Goal: Task Accomplishment & Management: Use online tool/utility

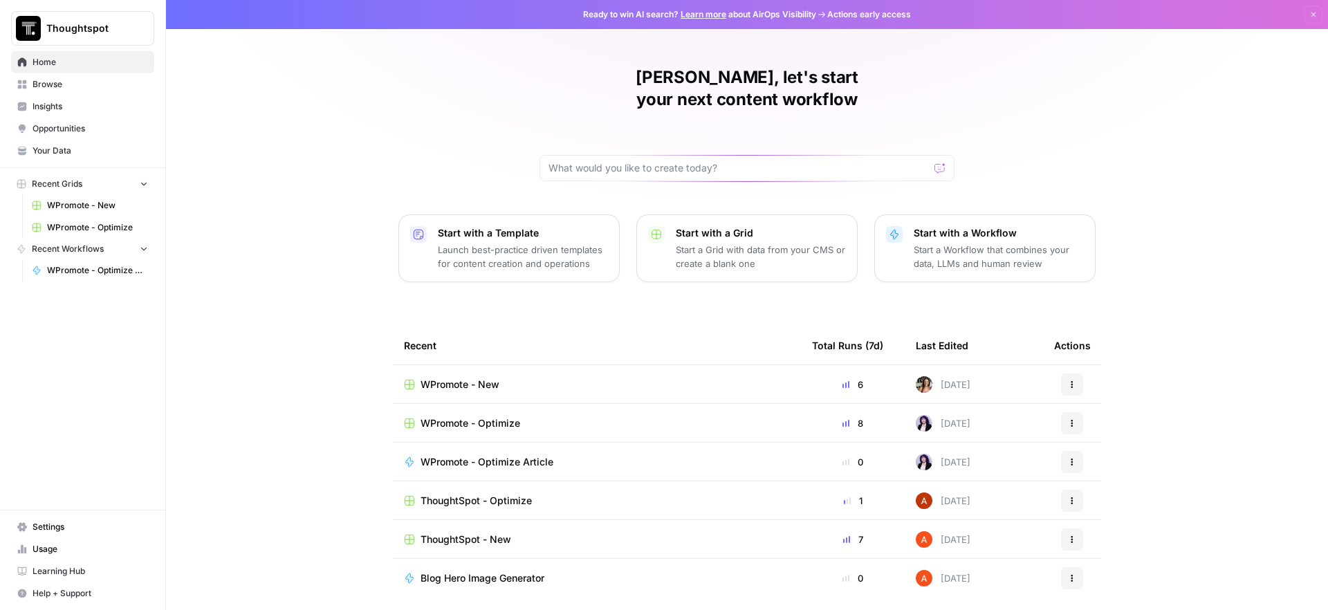
click at [127, 226] on span "WPromote - Optimize" at bounding box center [97, 227] width 101 height 12
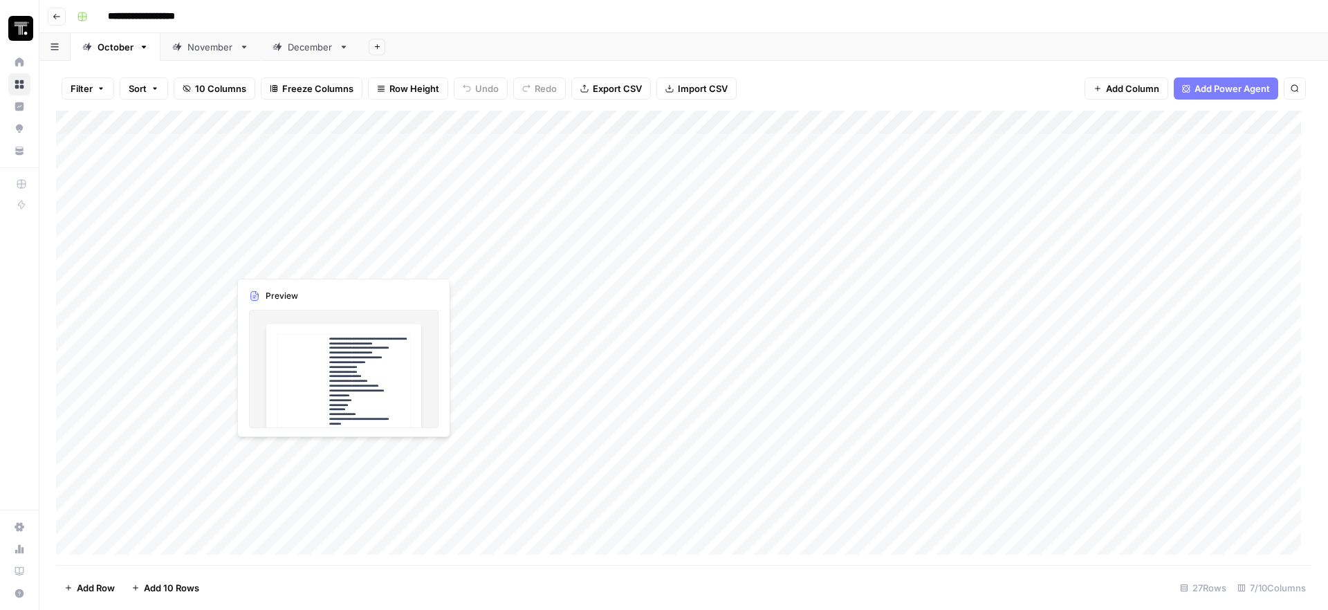
click at [341, 256] on div "Add Column" at bounding box center [684, 338] width 1256 height 455
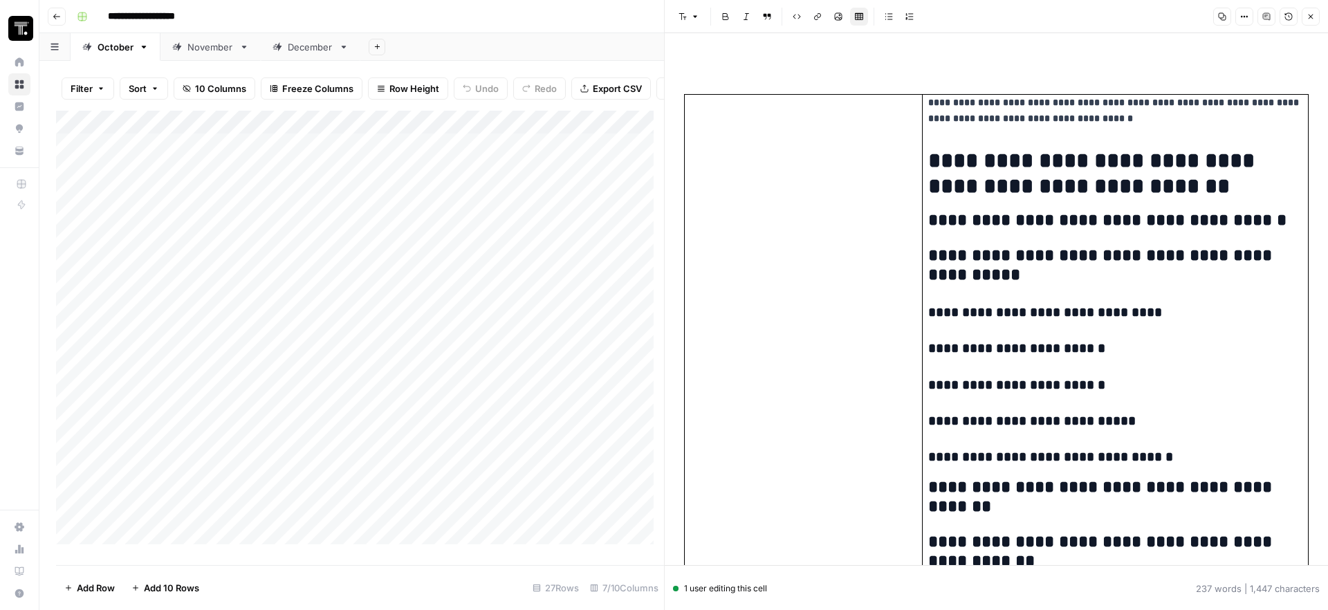
drag, startPoint x: 1029, startPoint y: 453, endPoint x: 851, endPoint y: 91, distance: 403.2
click at [1101, 163] on h1 "**********" at bounding box center [1110, 173] width 365 height 51
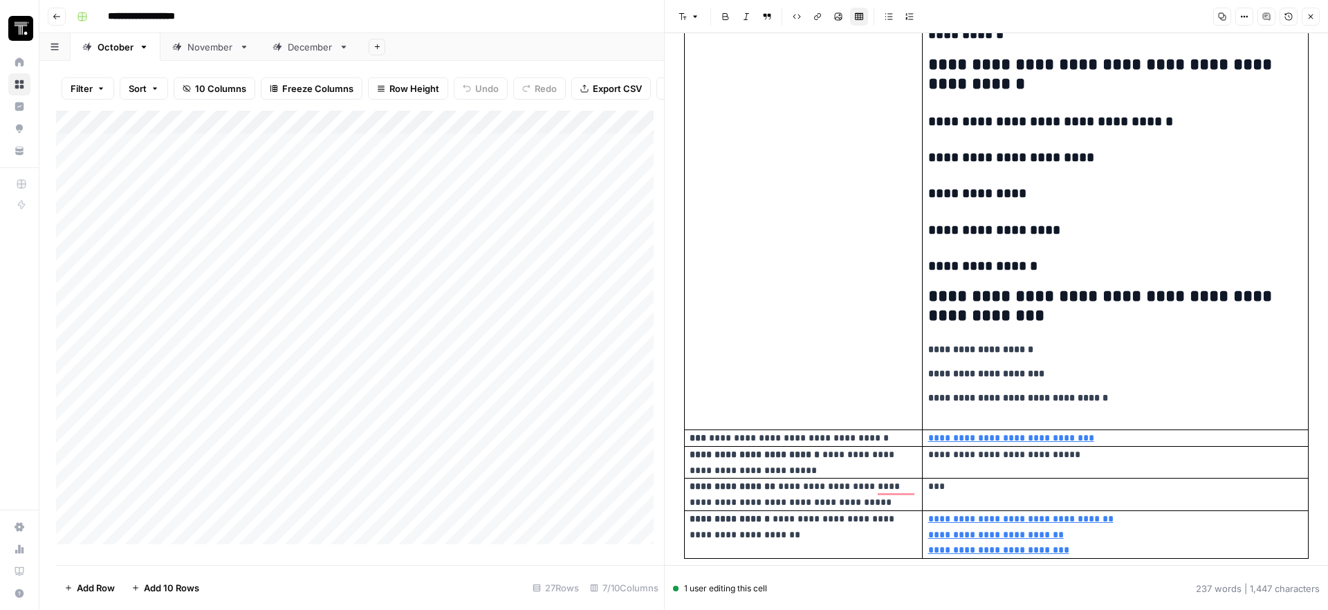
scroll to position [1092, 0]
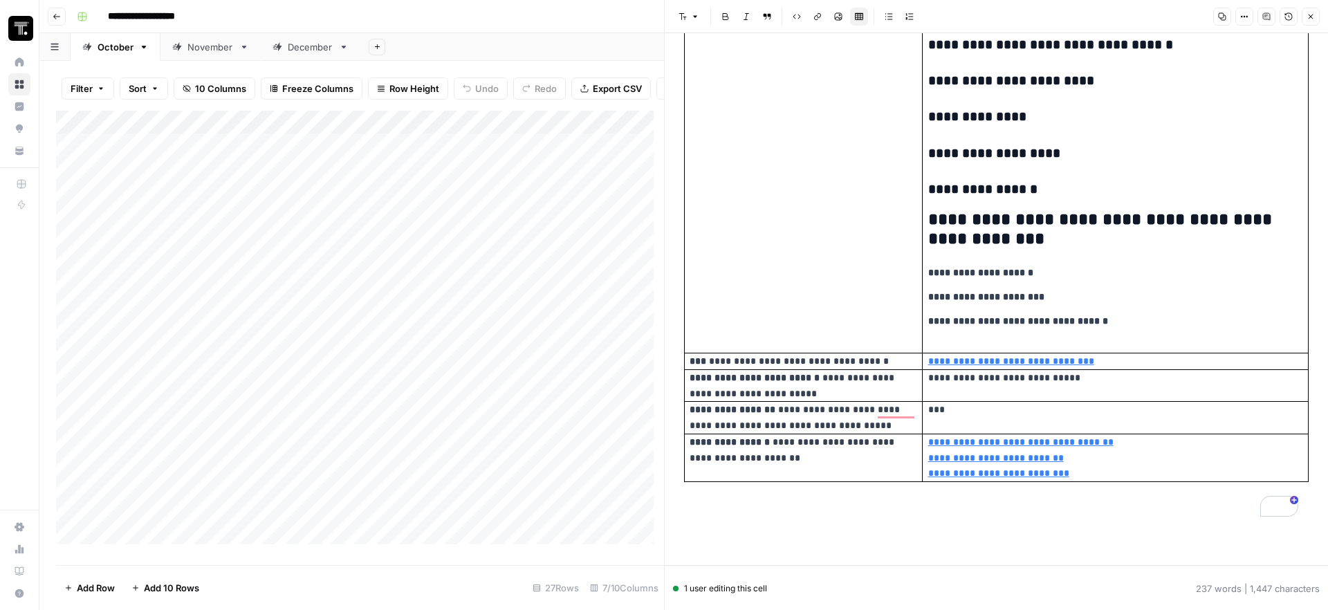
drag, startPoint x: 837, startPoint y: 59, endPoint x: 1101, endPoint y: 445, distance: 467.3
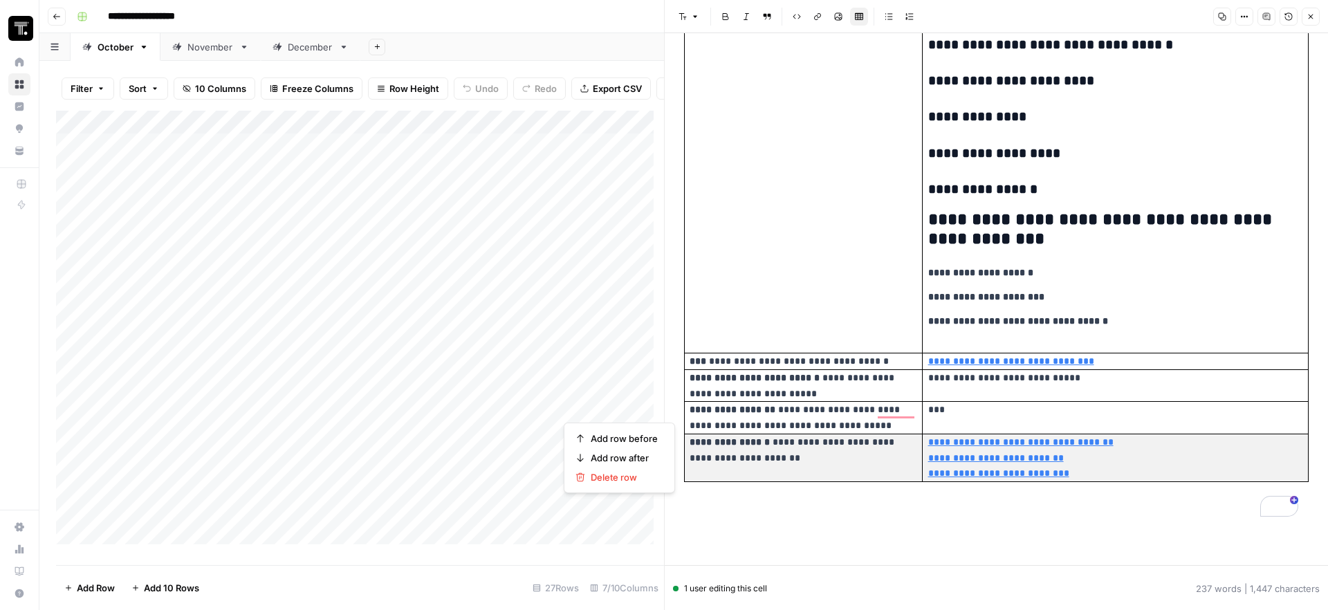
drag, startPoint x: 1111, startPoint y: 473, endPoint x: 909, endPoint y: 462, distance: 202.3
click at [909, 462] on tr "**********" at bounding box center [997, 458] width 624 height 48
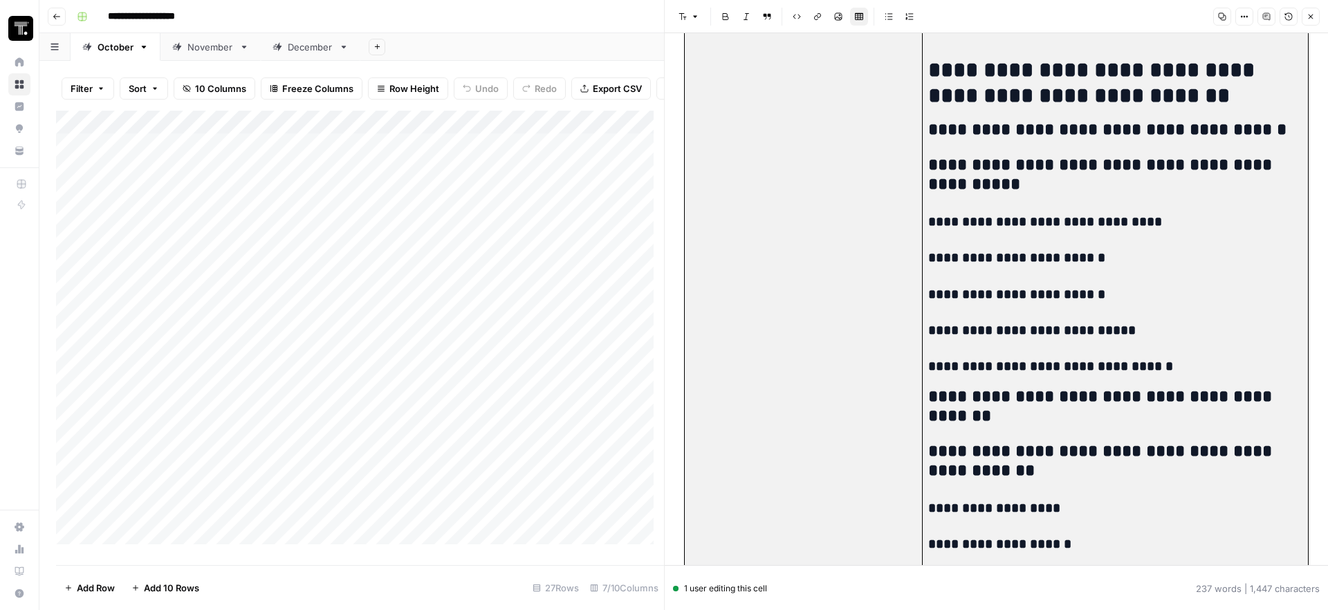
scroll to position [0, 0]
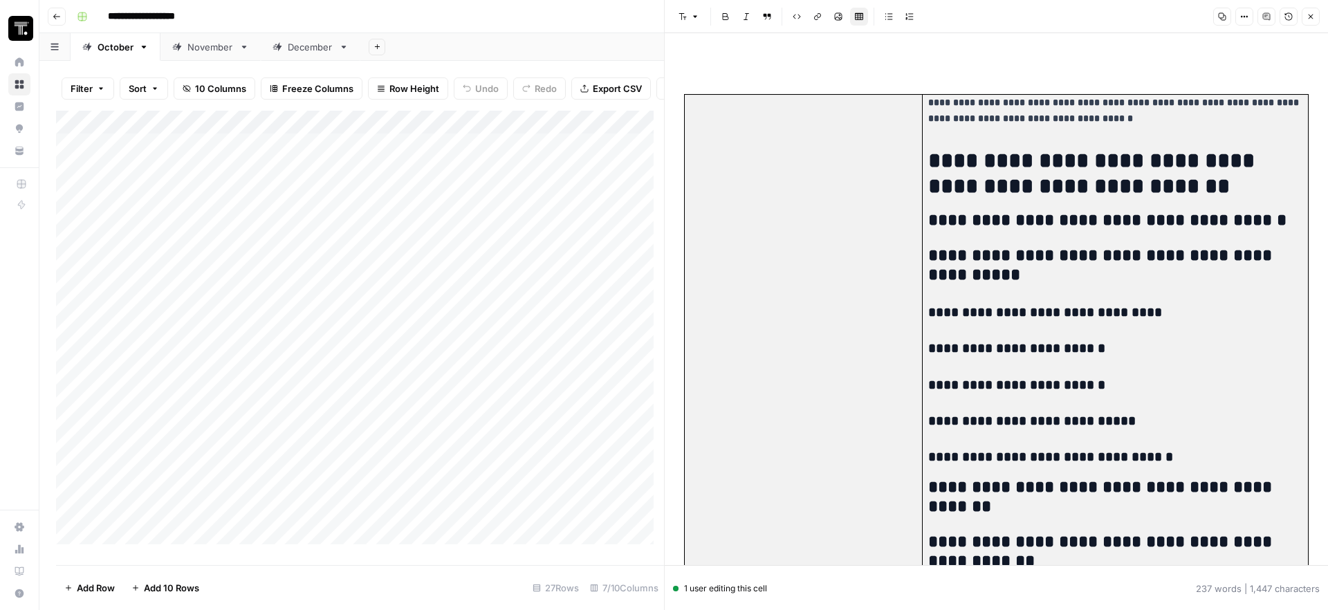
drag, startPoint x: 1114, startPoint y: 475, endPoint x: 871, endPoint y: 331, distance: 281.9
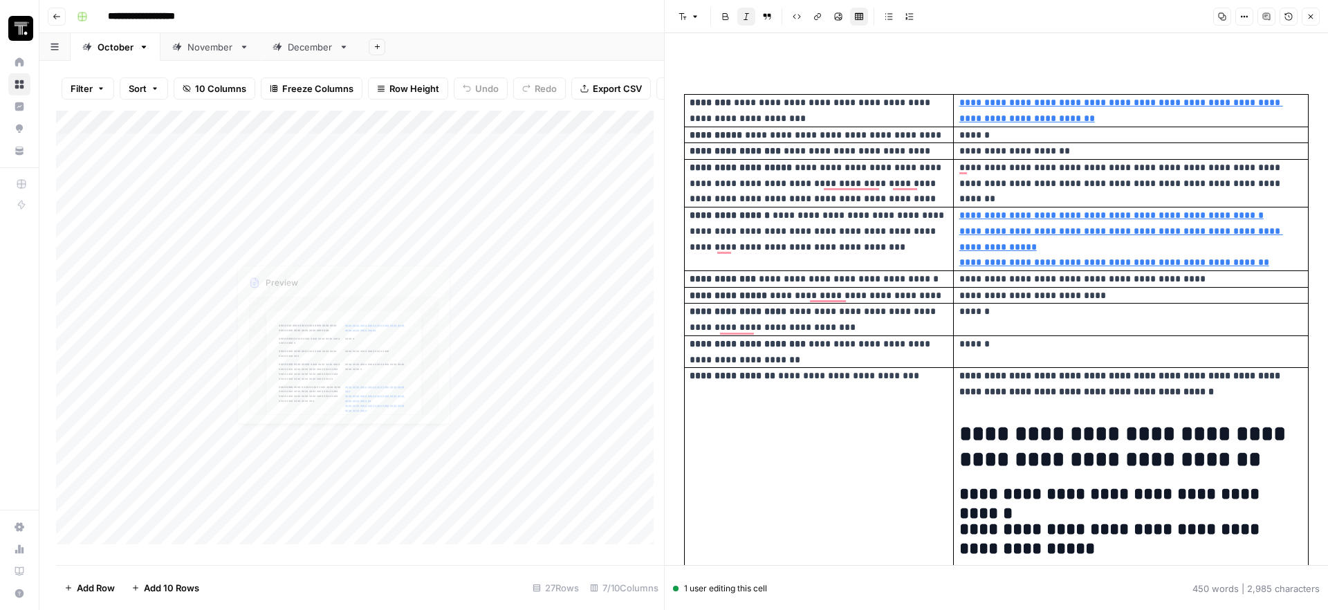
click at [464, 275] on div "Add Column" at bounding box center [360, 333] width 608 height 444
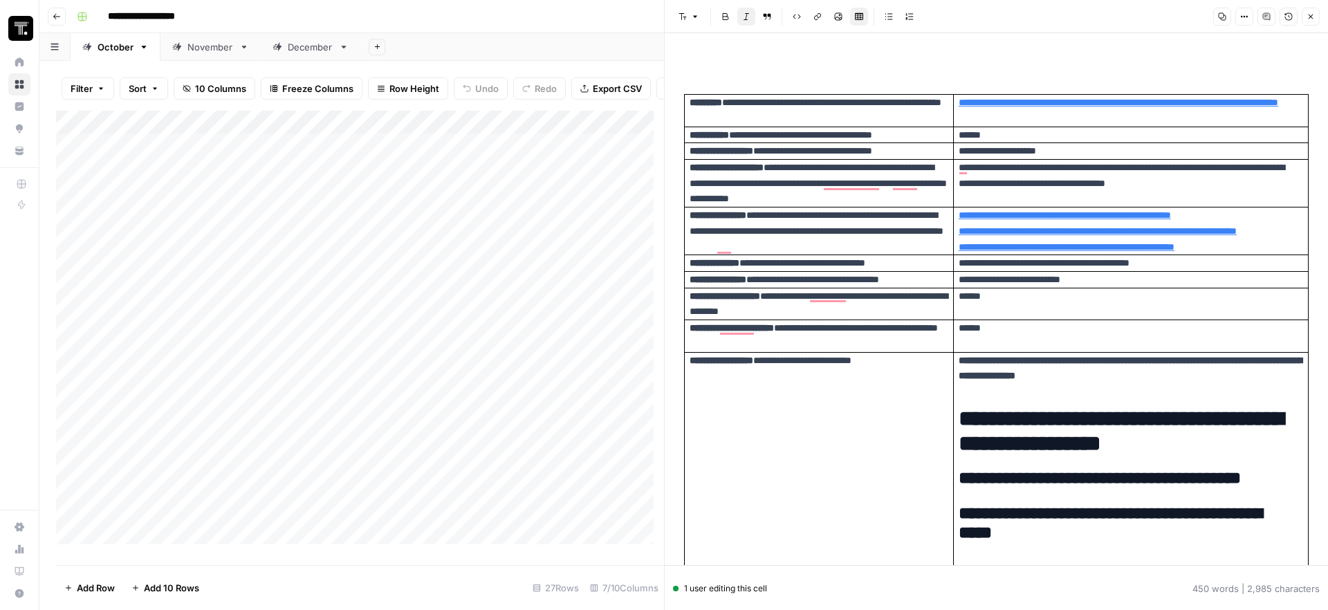
click at [1313, 17] on icon "button" at bounding box center [1311, 16] width 8 height 8
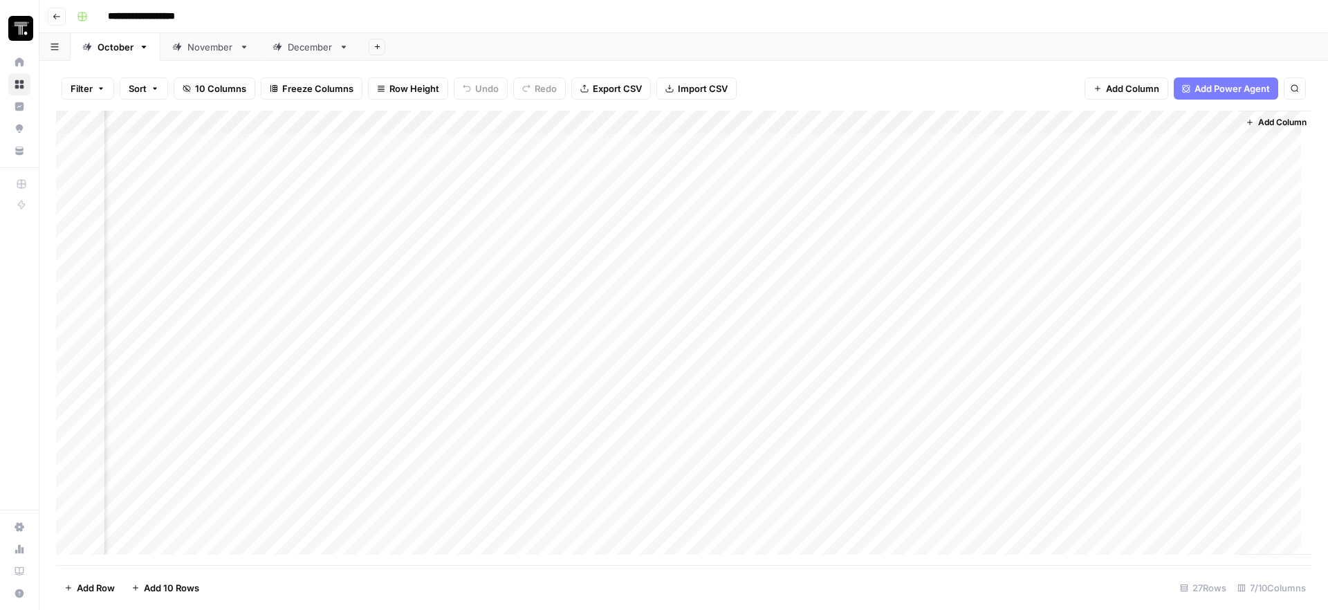
scroll to position [0, 265]
click at [939, 259] on div "Add Column" at bounding box center [684, 338] width 1256 height 455
click at [809, 262] on div "Add Column" at bounding box center [684, 338] width 1256 height 455
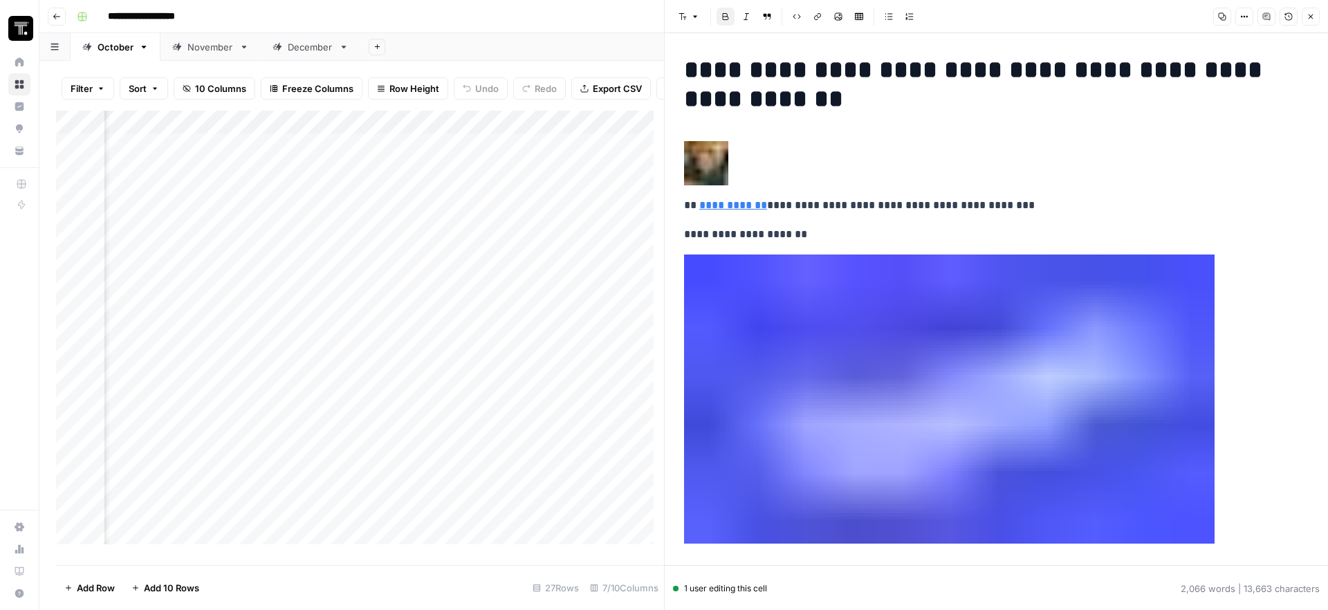
scroll to position [8, 0]
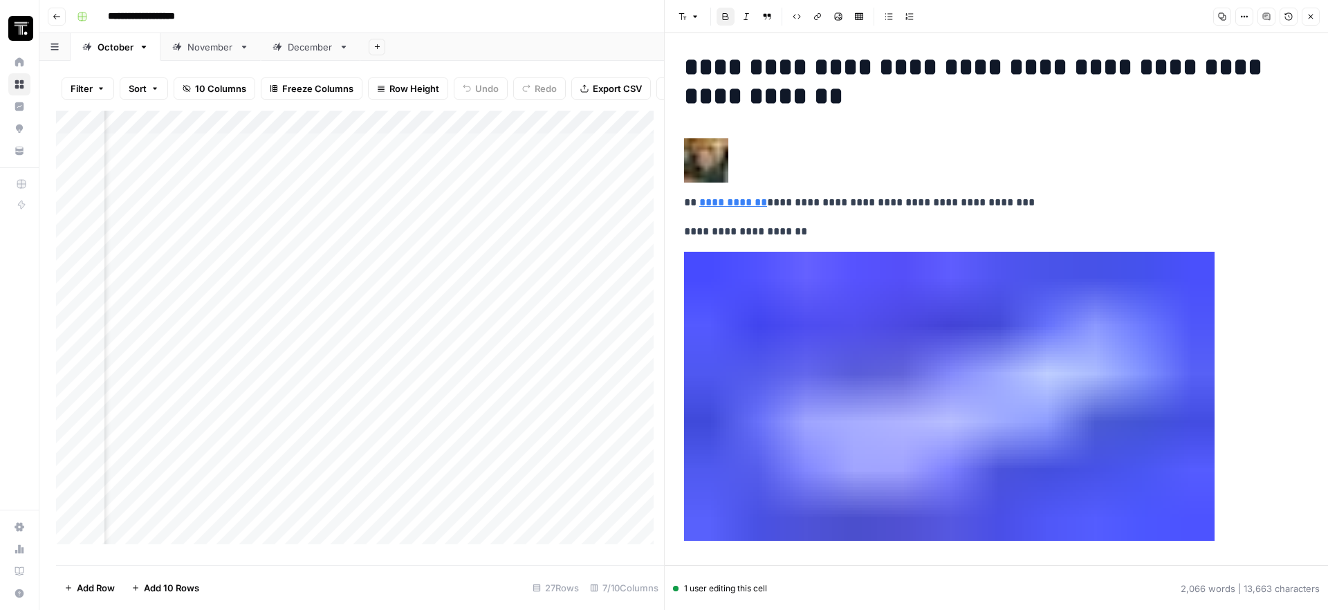
click at [822, 239] on p "**********" at bounding box center [991, 232] width 614 height 18
drag, startPoint x: 706, startPoint y: 165, endPoint x: 688, endPoint y: 156, distance: 20.7
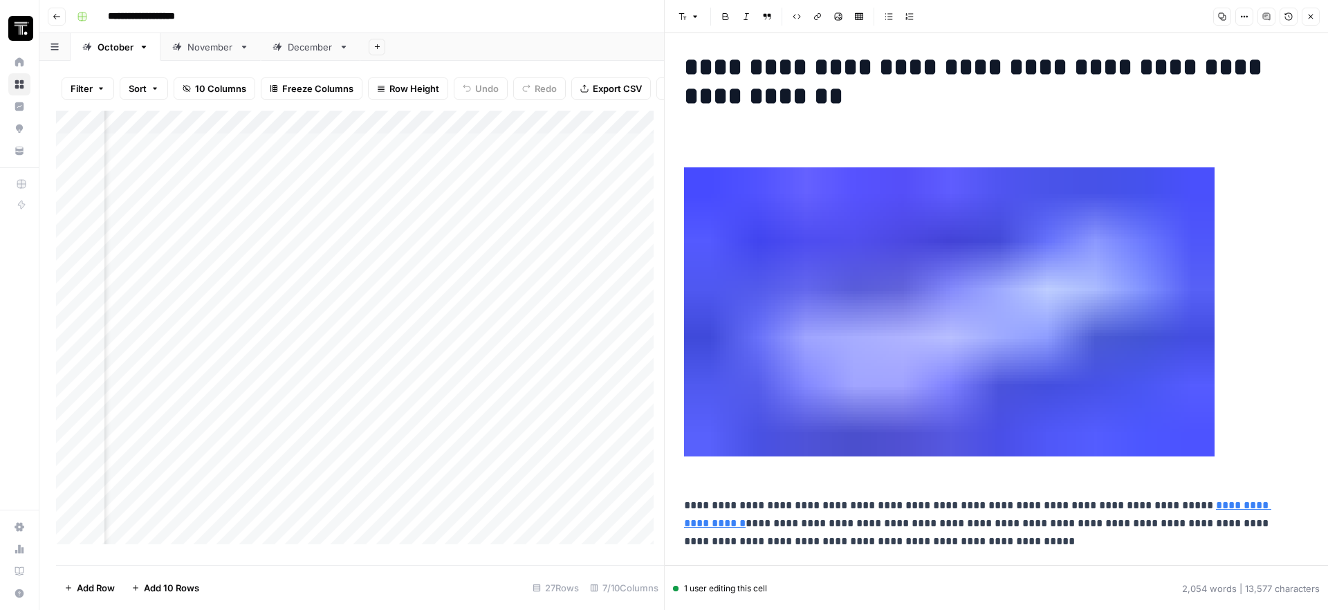
click at [899, 345] on img "To enrich screen reader interactions, please activate Accessibility in Grammarl…" at bounding box center [949, 311] width 531 height 289
click at [347, 295] on div "Add Column" at bounding box center [360, 333] width 608 height 444
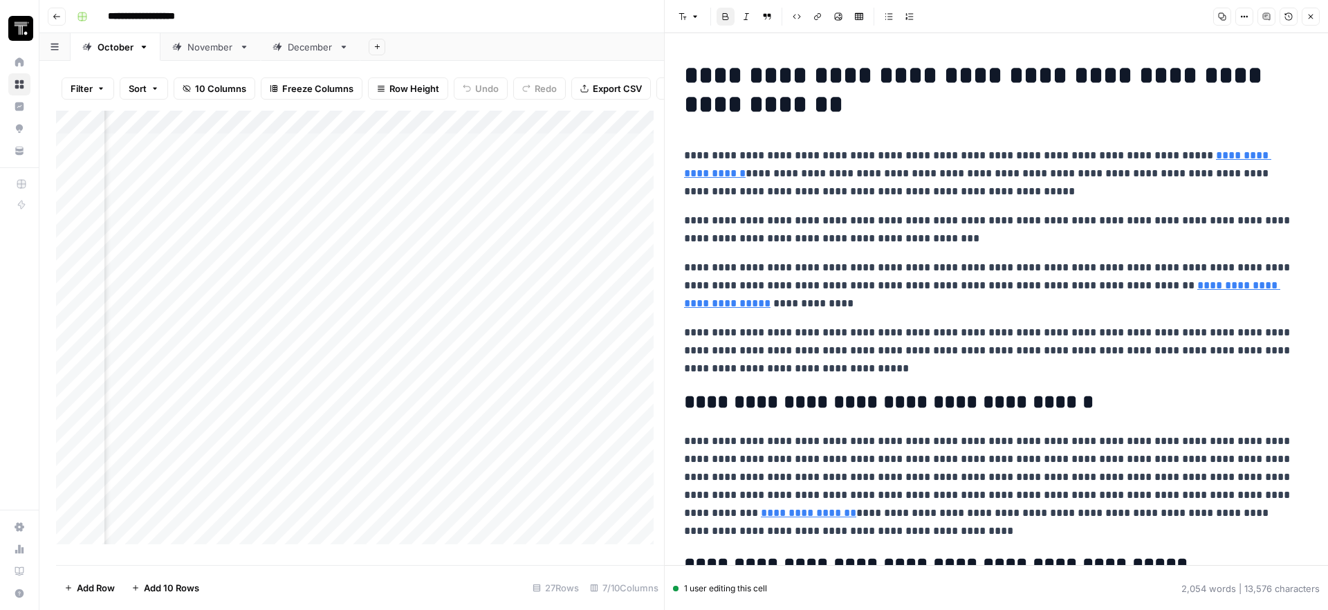
click at [311, 275] on div "Add Column" at bounding box center [360, 333] width 608 height 444
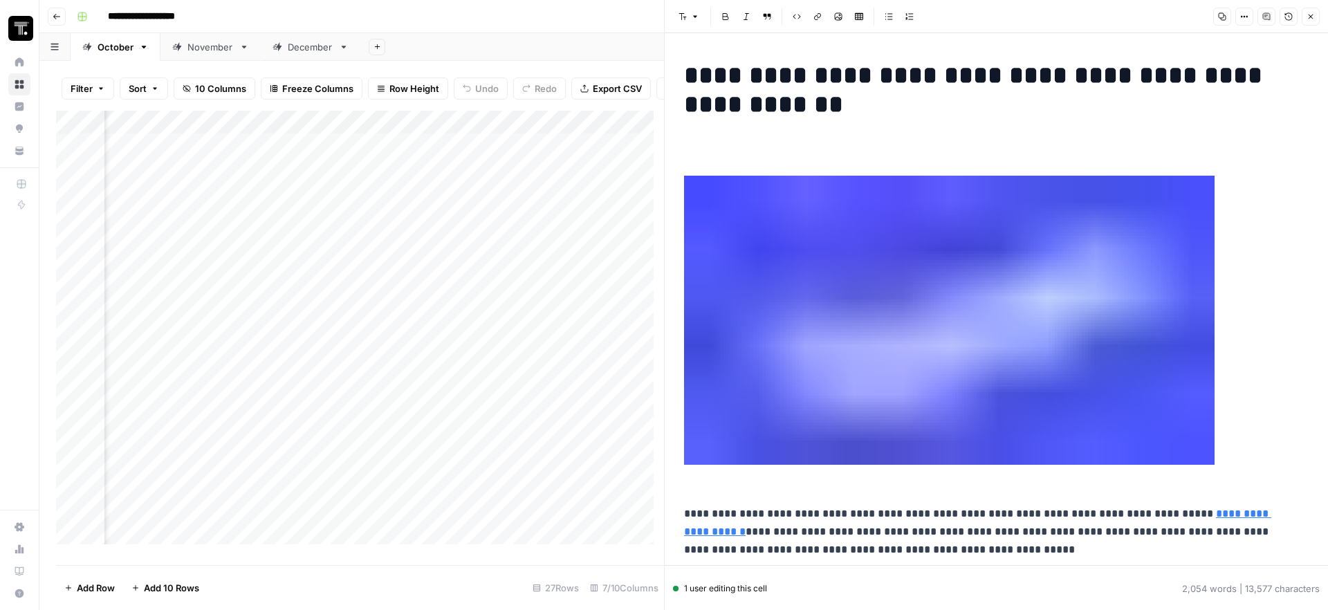
click at [961, 346] on img at bounding box center [949, 320] width 531 height 289
click at [953, 313] on img "To enrich screen reader interactions, please activate Accessibility in Grammarl…" at bounding box center [949, 320] width 531 height 289
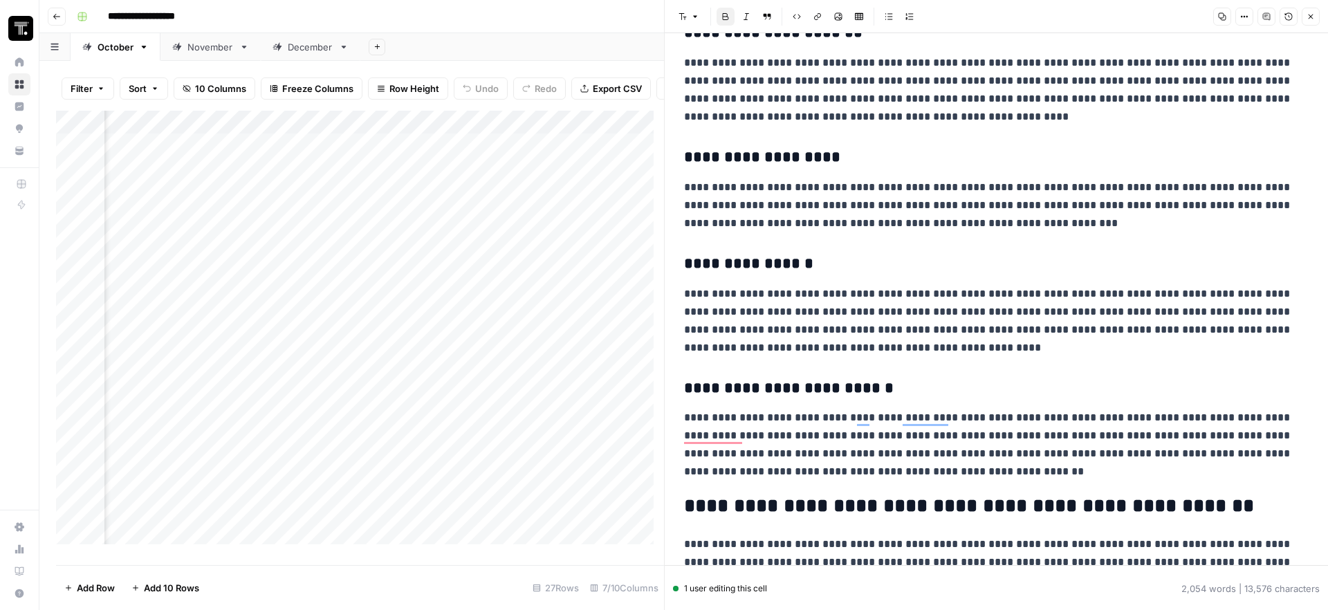
scroll to position [2286, 0]
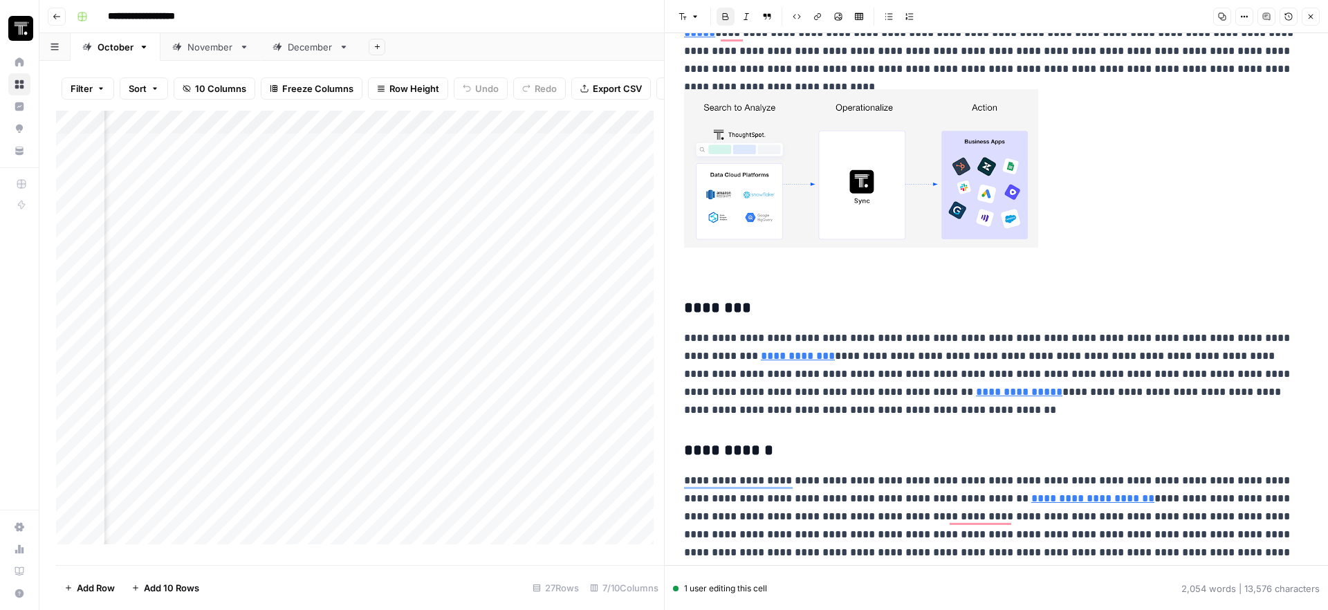
click at [899, 157] on img "To enrich screen reader interactions, please activate Accessibility in Grammarl…" at bounding box center [861, 168] width 354 height 158
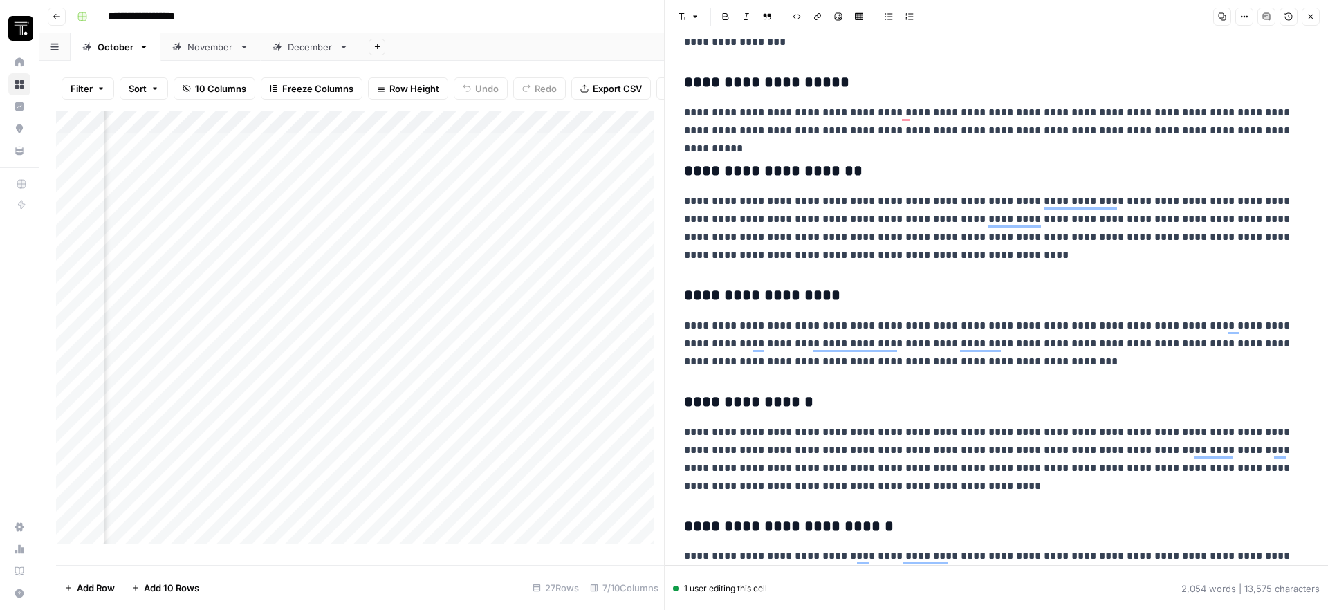
scroll to position [541, 0]
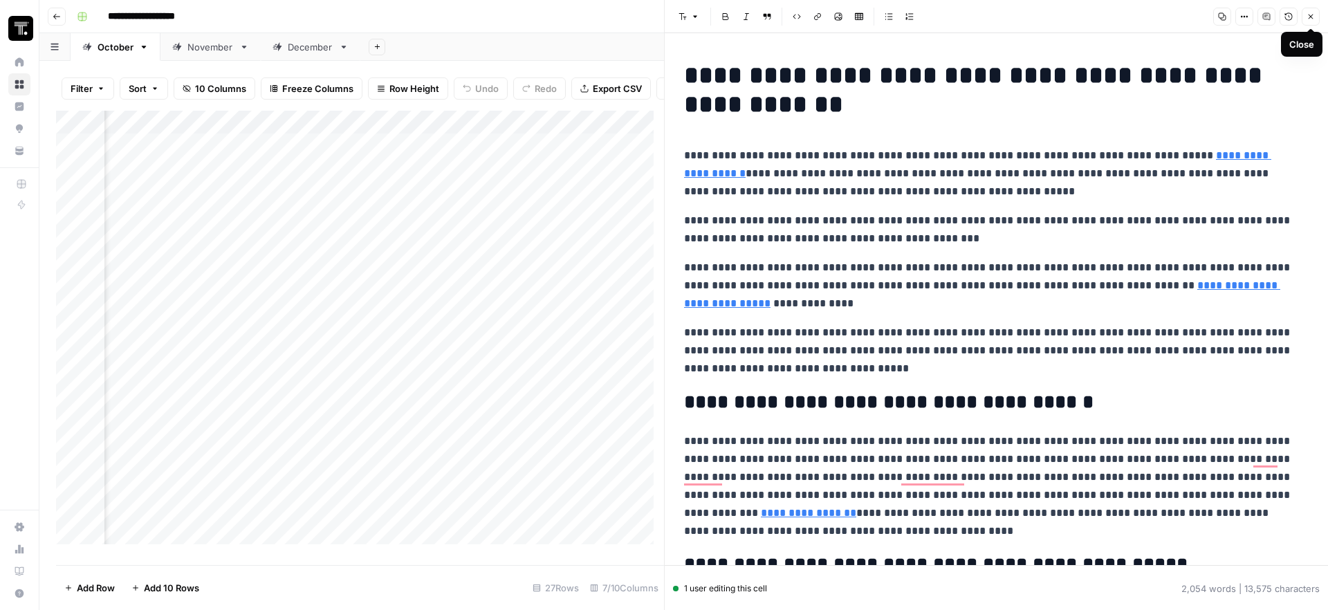
click at [1313, 9] on button "Close" at bounding box center [1311, 17] width 18 height 18
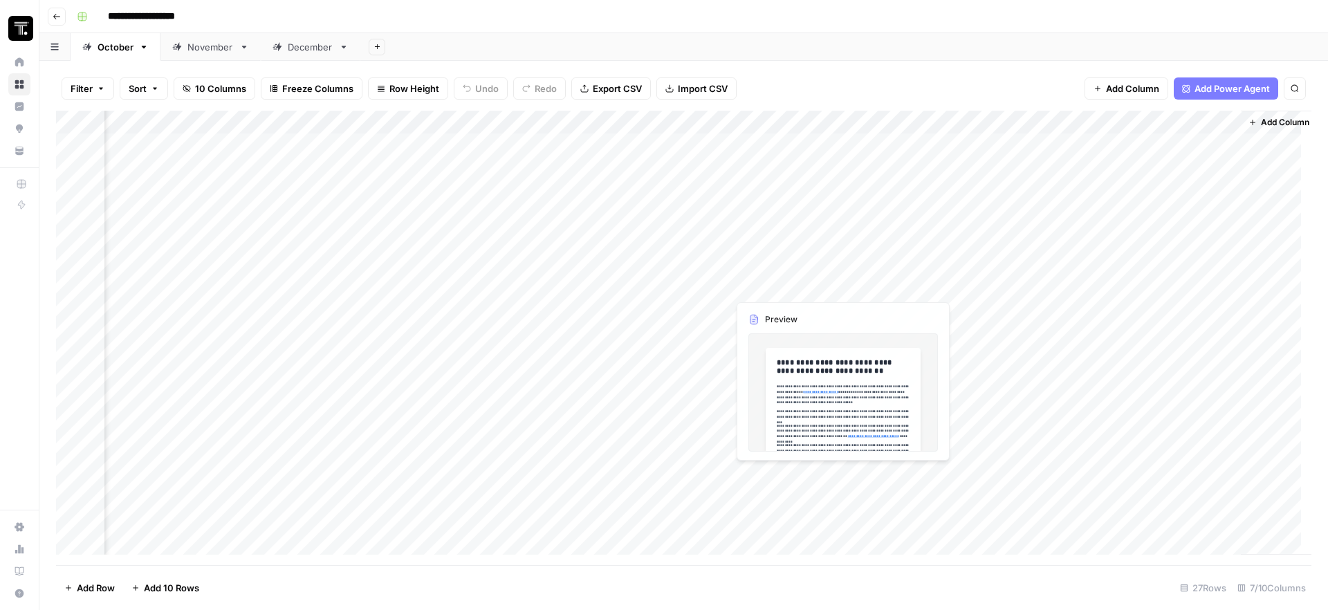
click at [807, 260] on div "Add Column" at bounding box center [684, 338] width 1256 height 455
click at [807, 260] on div at bounding box center [828, 263] width 201 height 26
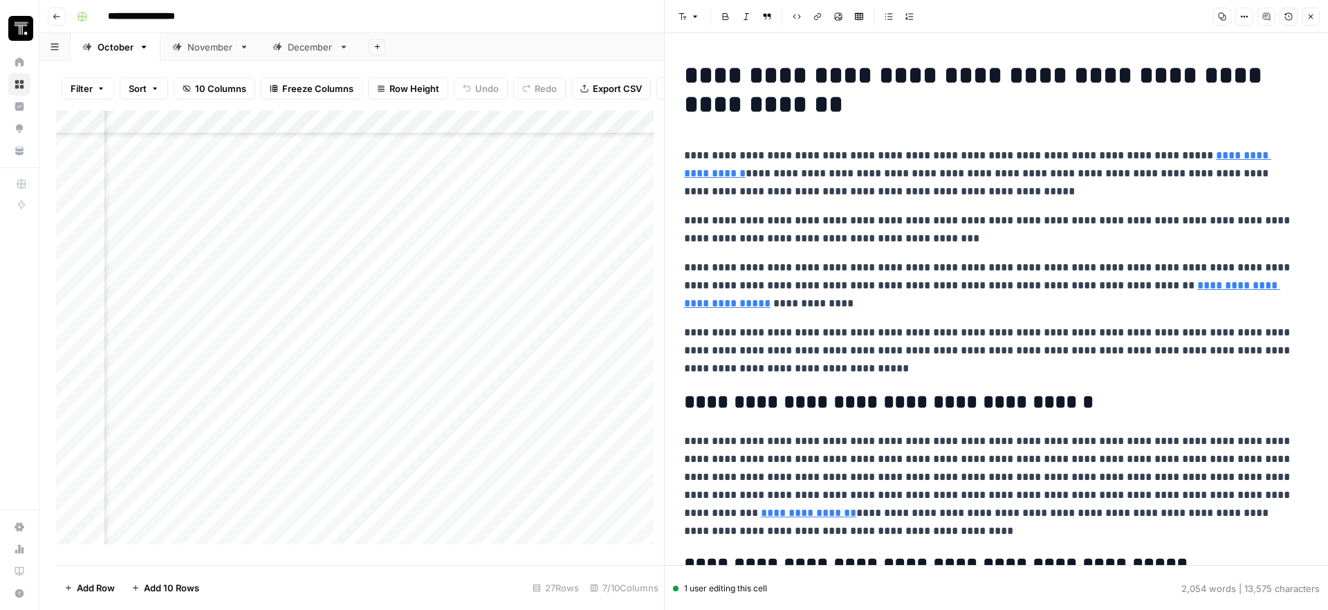
scroll to position [105, 230]
click at [1312, 17] on icon "button" at bounding box center [1311, 17] width 5 height 5
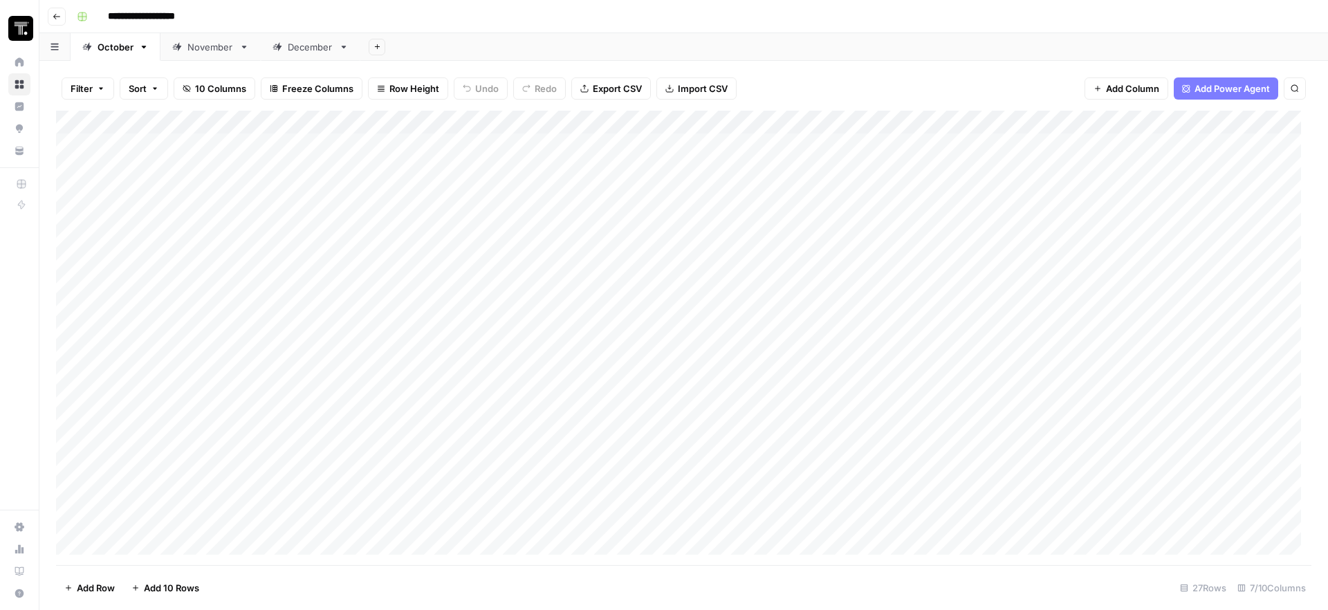
type input "**********"
click at [812, 263] on div "Add Column" at bounding box center [684, 338] width 1256 height 455
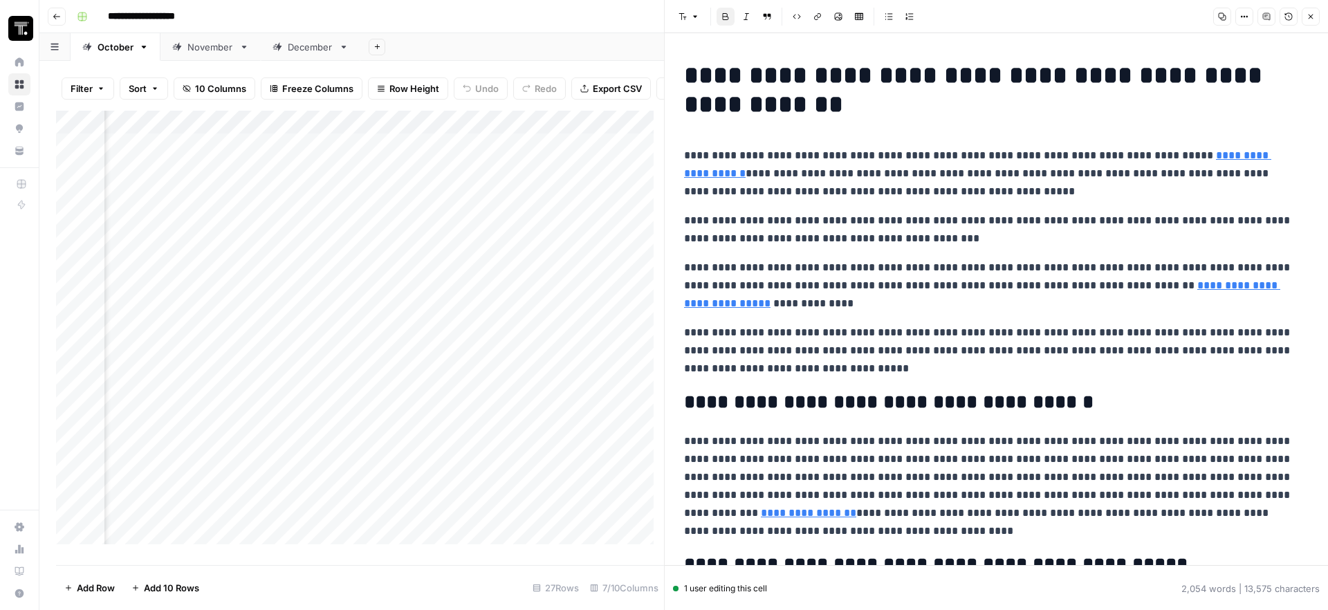
click at [1312, 18] on icon "button" at bounding box center [1311, 17] width 5 height 5
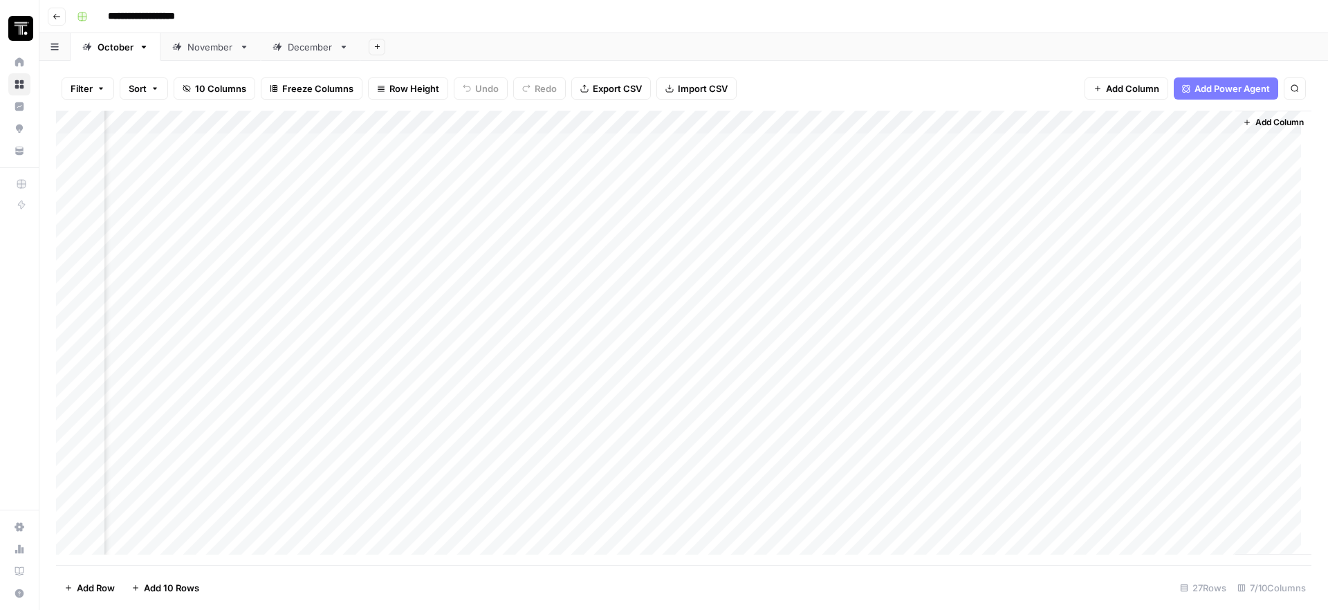
click at [1116, 262] on div "Add Column" at bounding box center [684, 338] width 1256 height 455
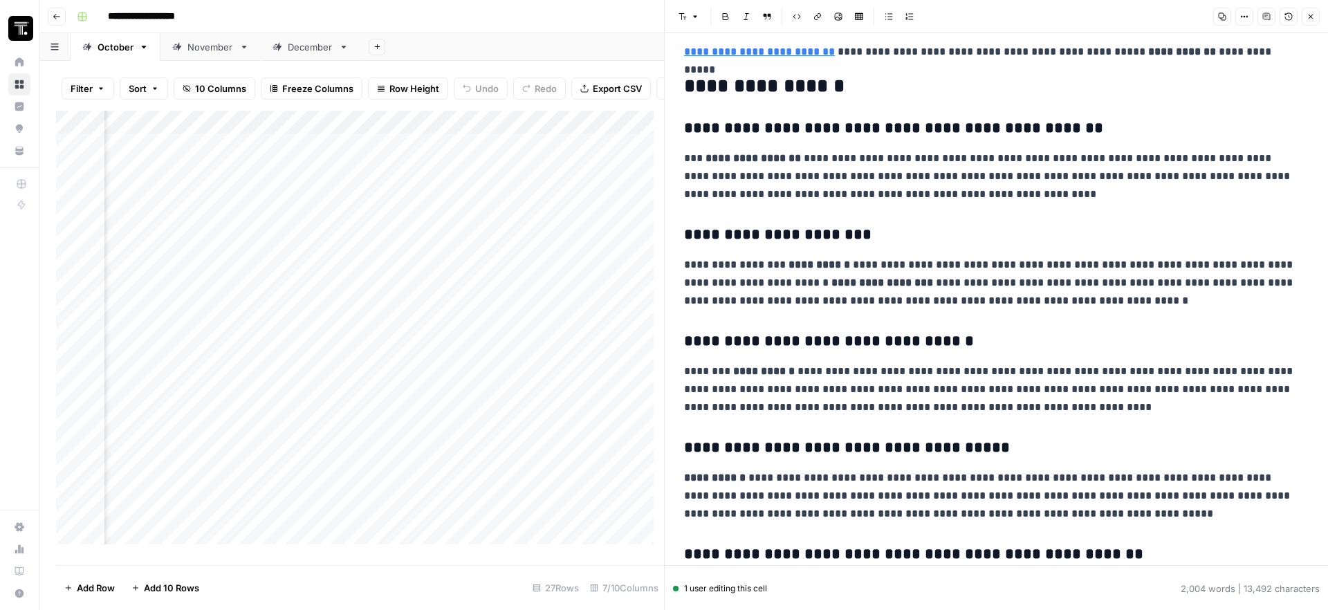
scroll to position [3985, 0]
